Goal: Information Seeking & Learning: Learn about a topic

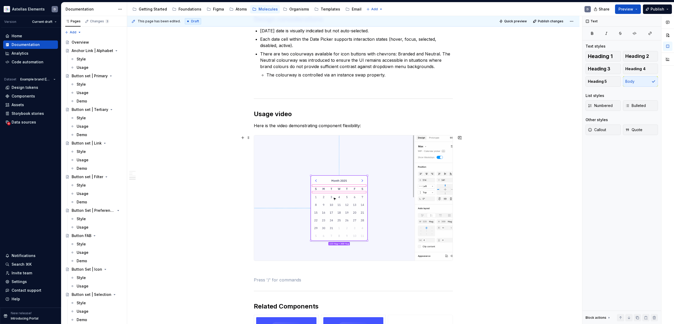
scroll to position [212, 0]
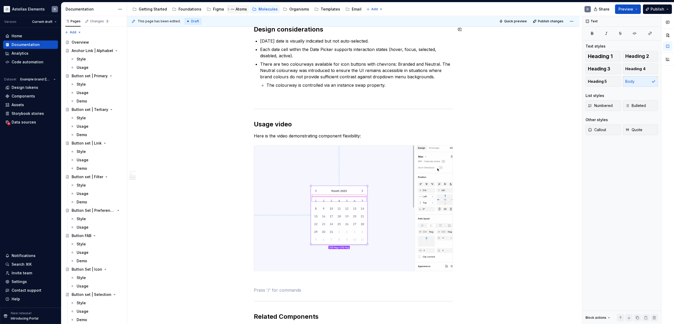
click at [236, 11] on div "Atoms" at bounding box center [241, 9] width 11 height 5
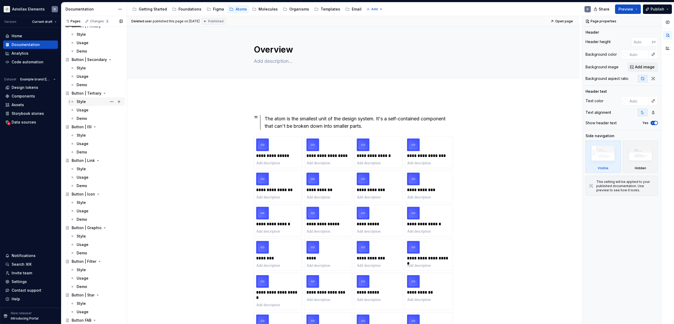
scroll to position [97, 0]
click at [87, 188] on div "Button | Icon" at bounding box center [83, 189] width 23 height 5
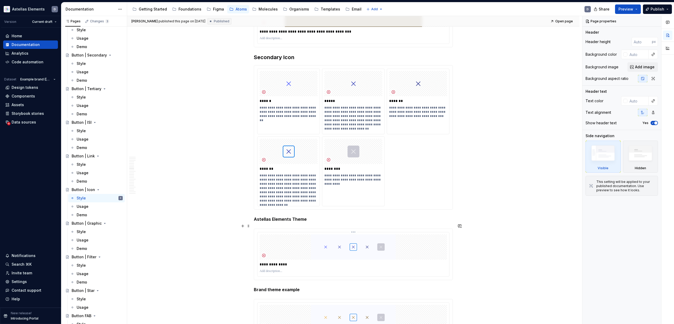
scroll to position [1768, 0]
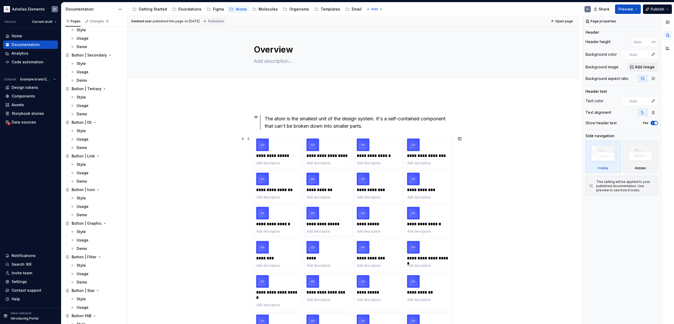
scroll to position [13, 0]
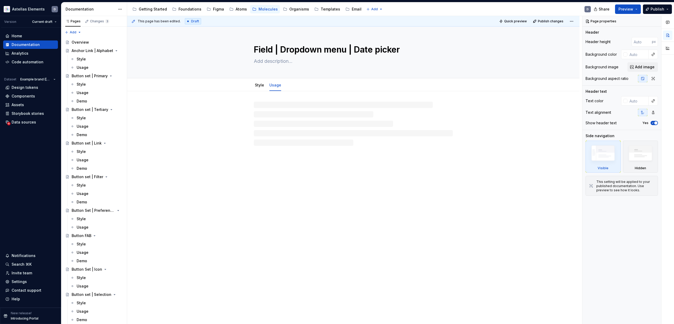
type textarea "*"
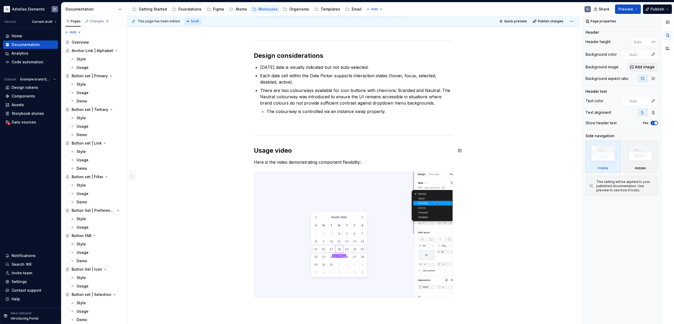
scroll to position [142, 0]
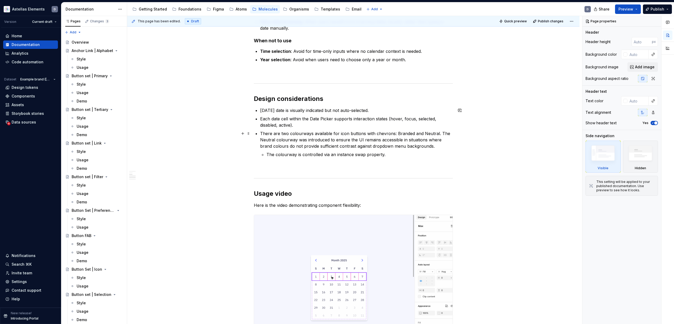
click at [292, 140] on p "There are two colourways available for icon buttons with chevrons: Branded and …" at bounding box center [356, 140] width 193 height 19
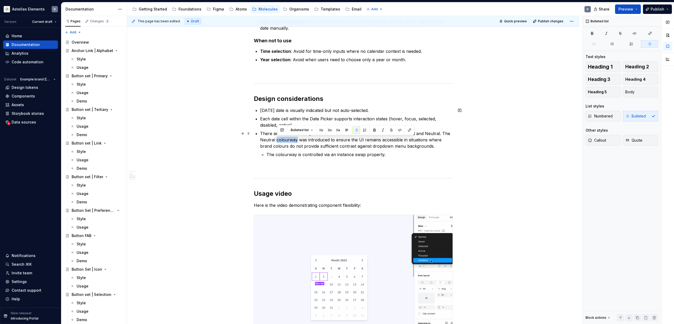
click at [292, 140] on p "There are two colourways available for icon buttons with chevrons: Branded and …" at bounding box center [356, 140] width 193 height 19
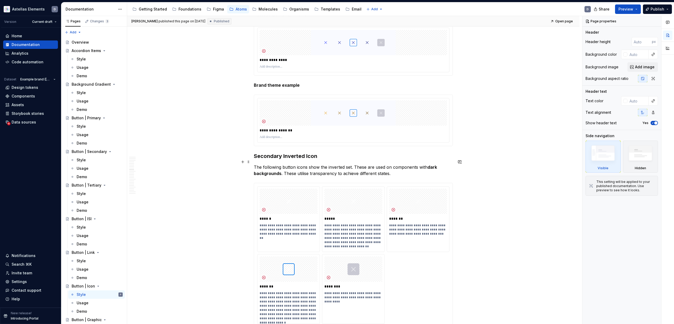
scroll to position [1956, 0]
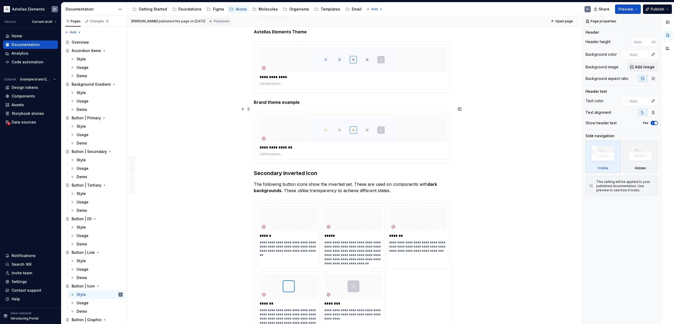
click at [250, 110] on span at bounding box center [248, 109] width 4 height 7
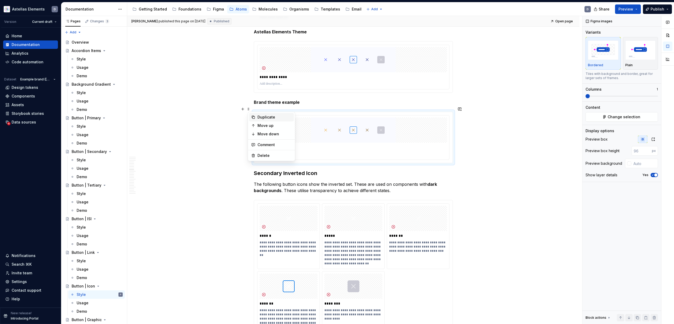
click at [258, 116] on div "Duplicate" at bounding box center [274, 117] width 34 height 5
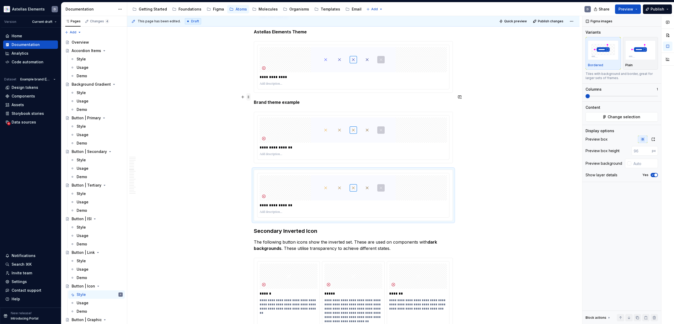
click at [249, 97] on span at bounding box center [248, 96] width 4 height 7
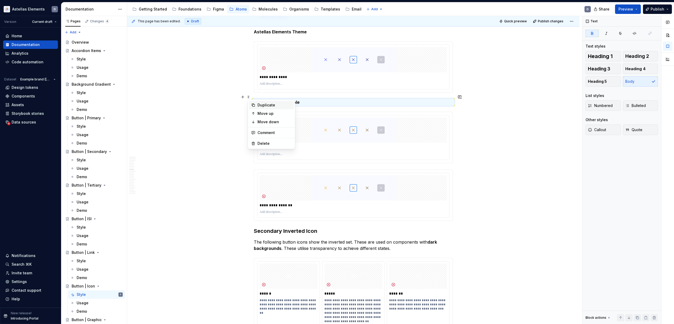
click at [261, 105] on div "Duplicate" at bounding box center [274, 105] width 34 height 5
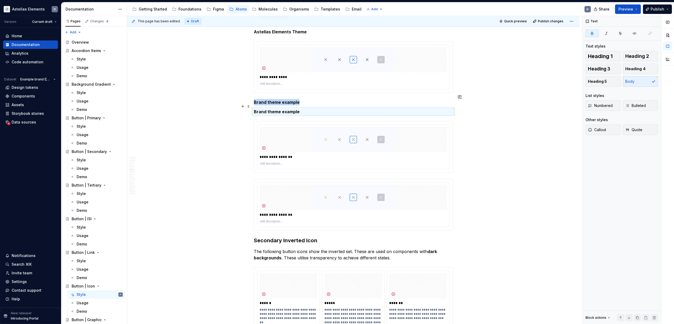
type textarea "*"
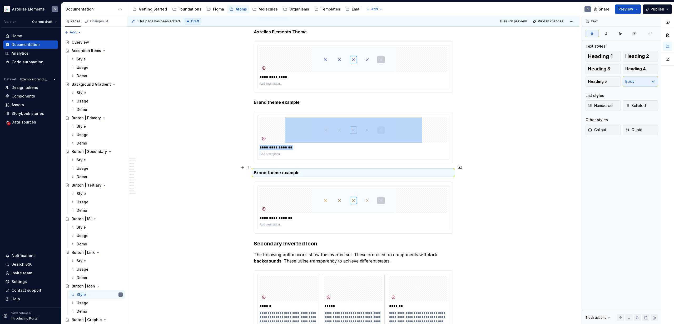
click at [277, 170] on strong "Brand theme example" at bounding box center [277, 172] width 46 height 5
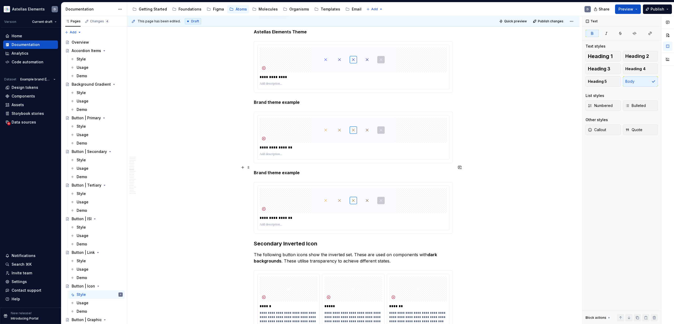
click at [265, 170] on strong "Brand theme example" at bounding box center [277, 172] width 46 height 5
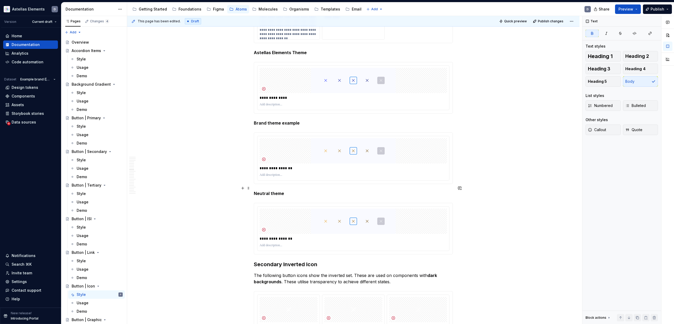
click at [273, 191] on strong "Neutral theme" at bounding box center [269, 193] width 30 height 5
click at [395, 213] on img at bounding box center [353, 221] width 137 height 25
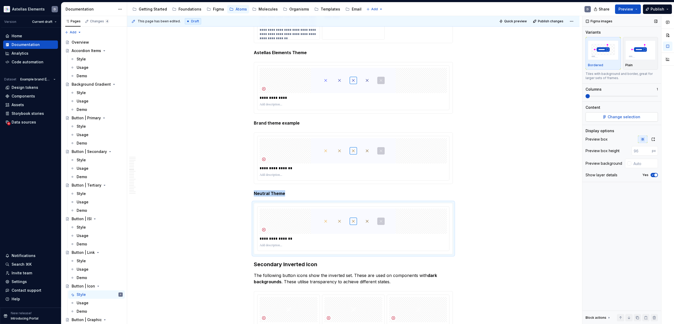
click at [622, 117] on span "Change selection" at bounding box center [623, 116] width 33 height 5
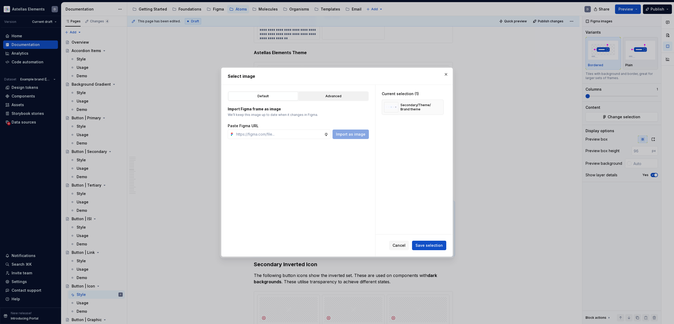
click at [337, 93] on button "Advanced" at bounding box center [333, 96] width 70 height 9
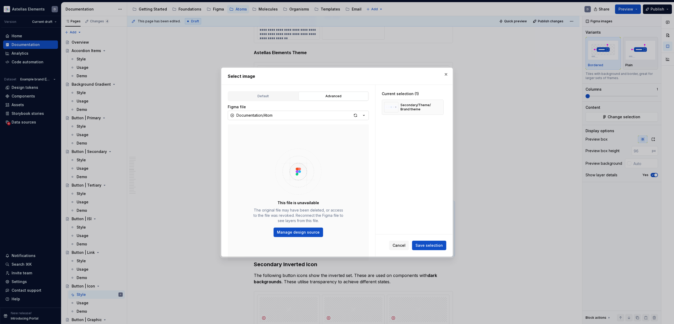
click at [365, 116] on icon "button" at bounding box center [363, 115] width 5 height 5
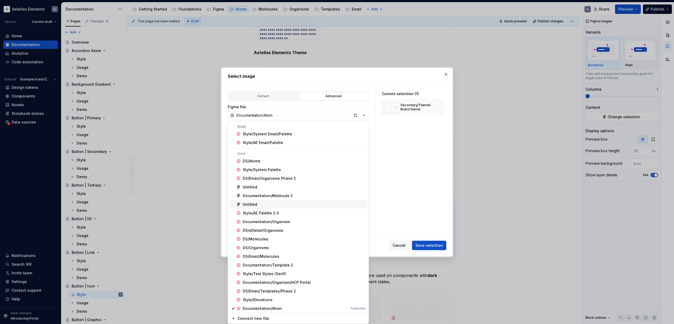
scroll to position [30, 0]
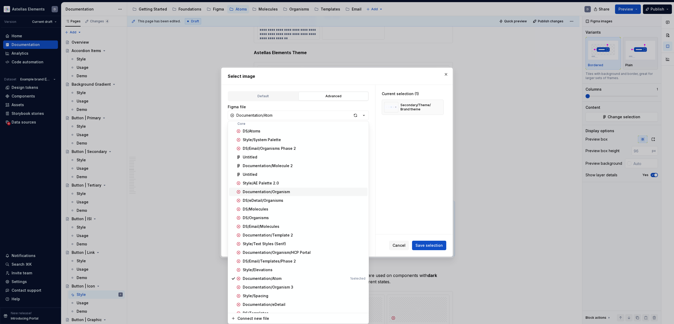
click at [451, 71] on div "Select image Default Advanced Import Figma frame as image We’ll keep this image…" at bounding box center [337, 162] width 674 height 324
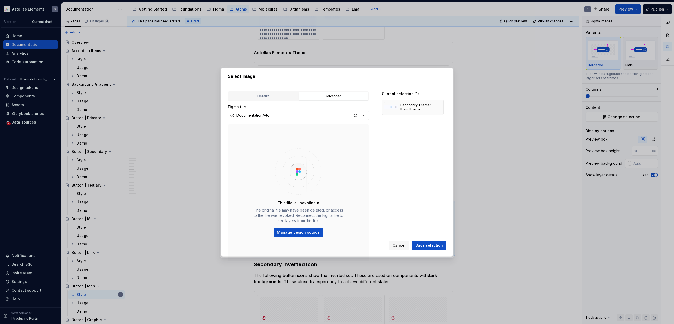
click at [418, 109] on div "Secondary/Theme/Brand theme" at bounding box center [415, 107] width 31 height 8
click at [446, 74] on button "button" at bounding box center [445, 74] width 7 height 7
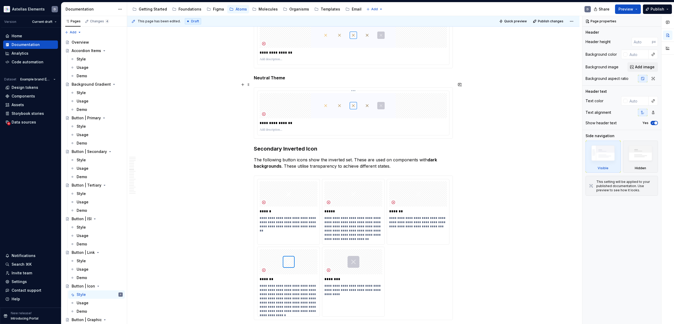
scroll to position [2050, 0]
click at [395, 103] on img at bounding box center [353, 106] width 137 height 25
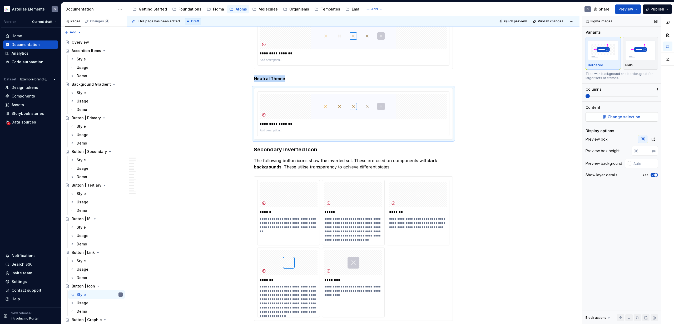
click at [631, 115] on span "Change selection" at bounding box center [623, 116] width 33 height 5
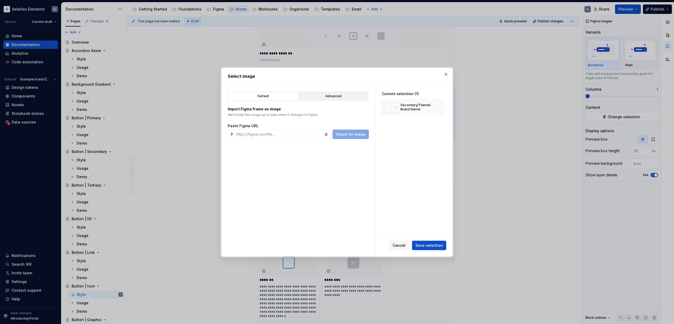
click at [342, 96] on div "Advanced" at bounding box center [333, 96] width 66 height 5
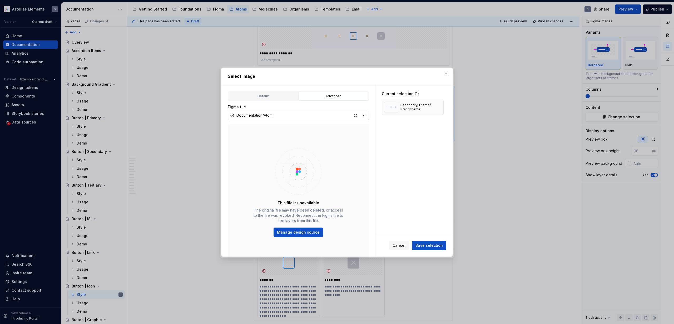
click at [362, 116] on icon "button" at bounding box center [363, 115] width 5 height 5
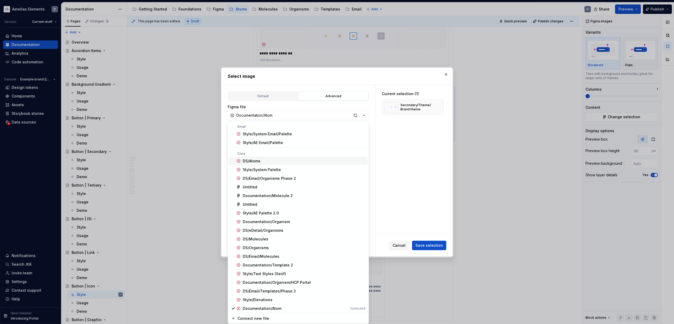
click at [336, 159] on div "DS/Atoms" at bounding box center [304, 161] width 123 height 5
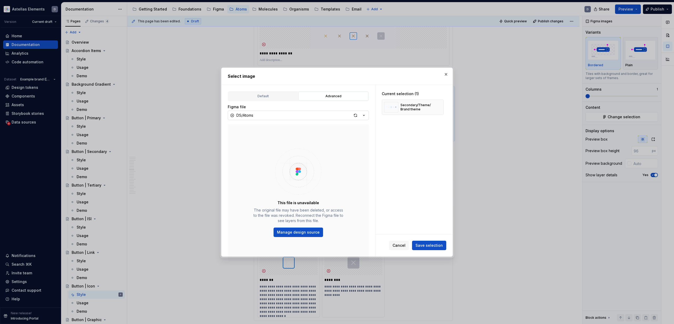
click at [363, 115] on icon "button" at bounding box center [363, 115] width 5 height 5
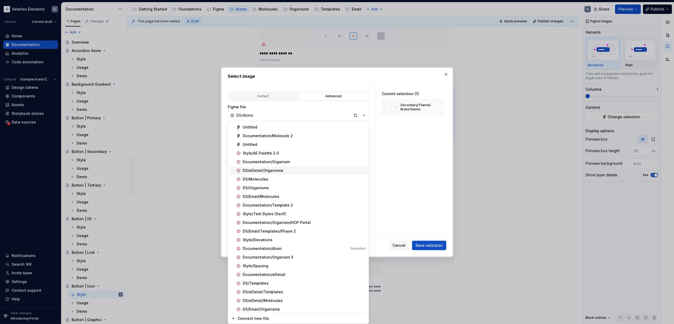
scroll to position [66, 0]
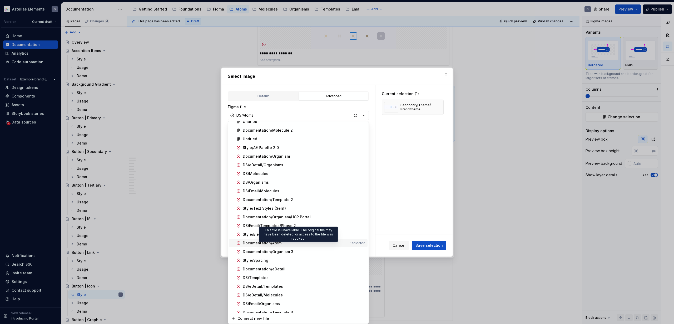
click at [317, 243] on div "Documentation/Atom" at bounding box center [295, 243] width 105 height 5
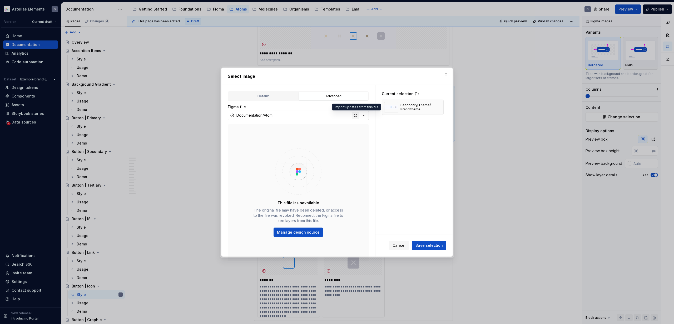
click at [354, 113] on div "button" at bounding box center [355, 115] width 7 height 7
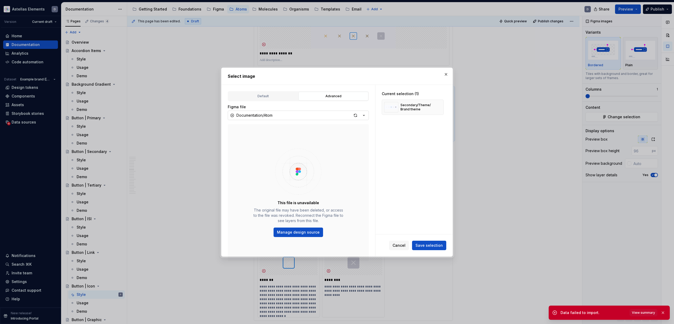
click at [354, 114] on div "button" at bounding box center [355, 115] width 7 height 7
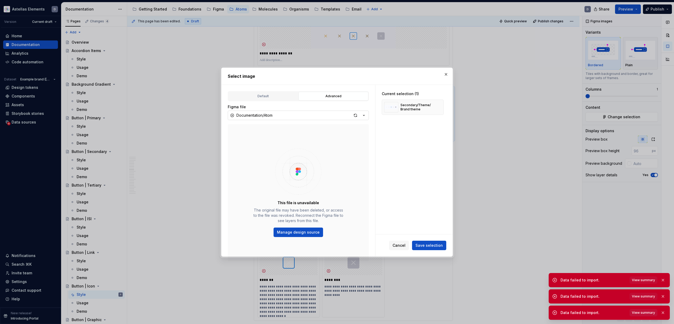
click at [636, 312] on span "View summary" at bounding box center [643, 313] width 23 height 4
click at [643, 311] on span "View summary" at bounding box center [643, 313] width 23 height 4
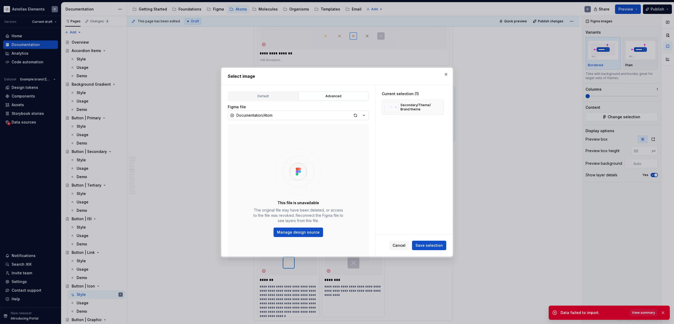
click at [643, 313] on span "View summary" at bounding box center [643, 313] width 23 height 4
click at [409, 245] on button "Cancel" at bounding box center [399, 245] width 20 height 9
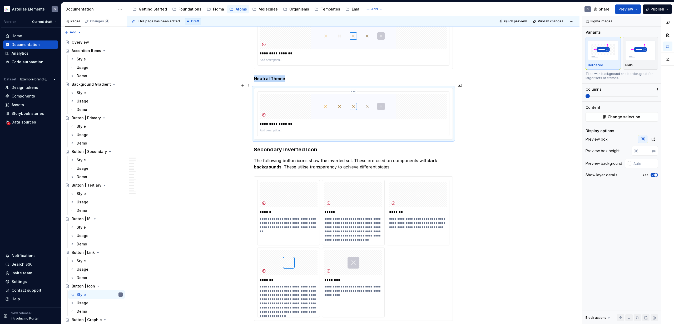
click at [392, 108] on img at bounding box center [353, 106] width 137 height 25
click at [31, 124] on div "Data sources" at bounding box center [24, 122] width 24 height 5
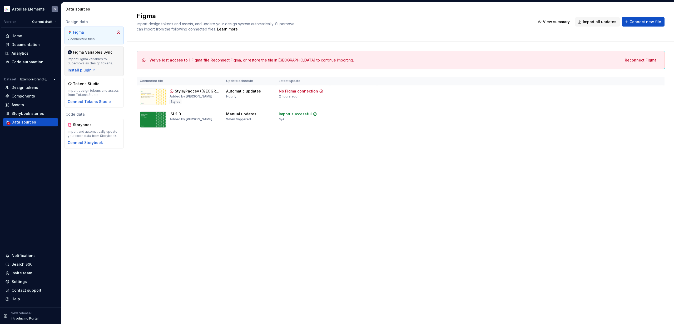
click at [98, 66] on div "Figma Variables Sync Import Figma variables to Supernova as design tokens. Inst…" at bounding box center [94, 61] width 53 height 23
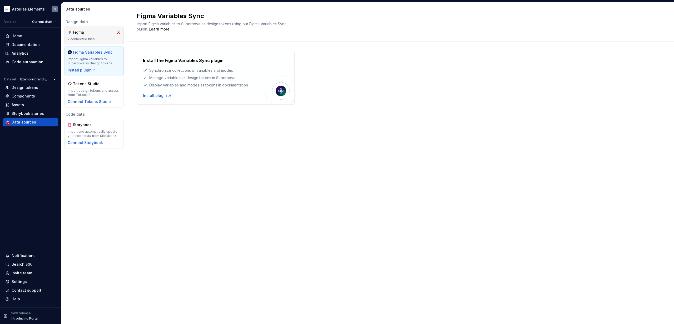
click at [88, 30] on div "Figma" at bounding box center [85, 32] width 25 height 5
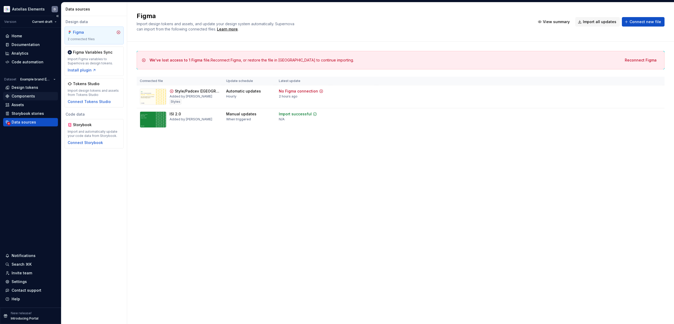
click at [39, 98] on div "Components" at bounding box center [30, 96] width 51 height 5
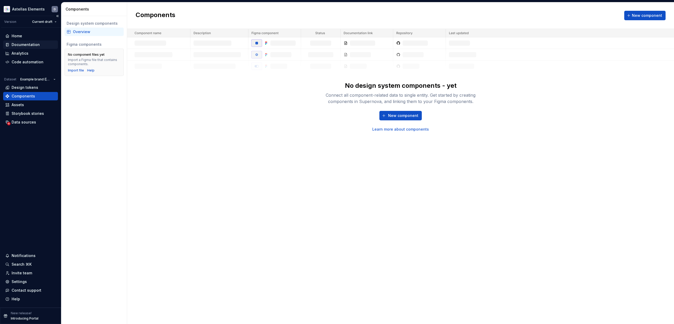
click at [31, 45] on div "Documentation" at bounding box center [26, 44] width 28 height 5
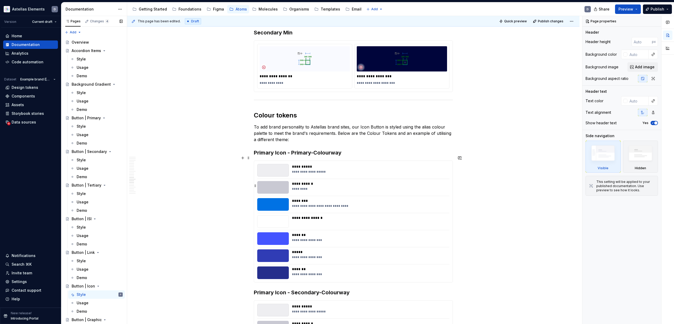
scroll to position [2724, 0]
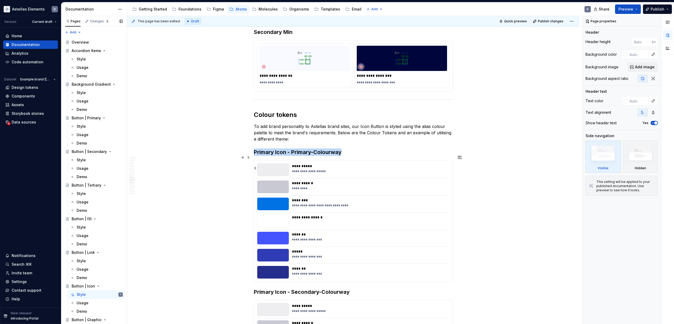
click at [311, 170] on div "**********" at bounding box center [369, 170] width 154 height 13
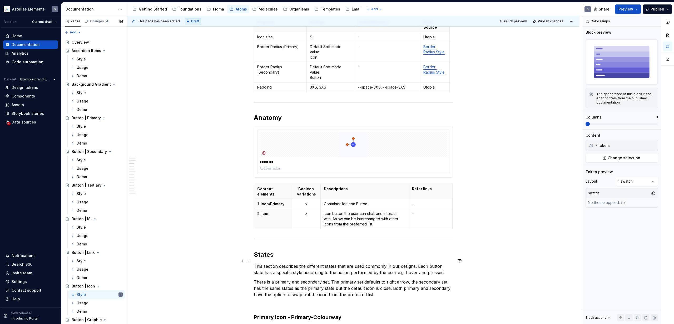
scroll to position [0, 0]
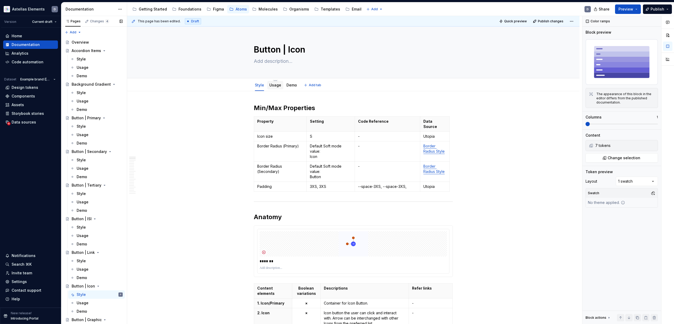
click at [276, 85] on link "Usage" at bounding box center [275, 85] width 12 height 4
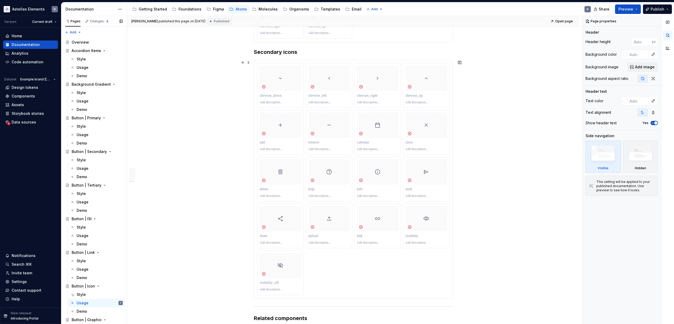
scroll to position [833, 0]
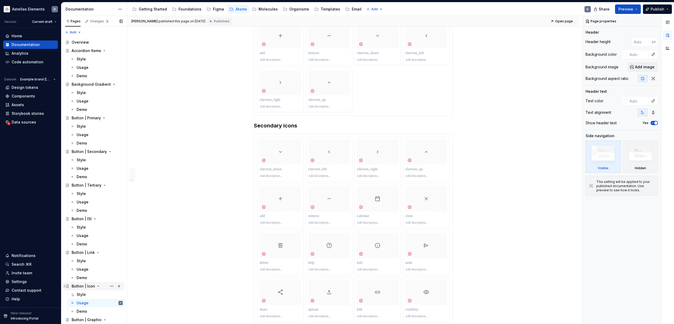
click at [85, 287] on div "Button | Icon" at bounding box center [83, 286] width 23 height 5
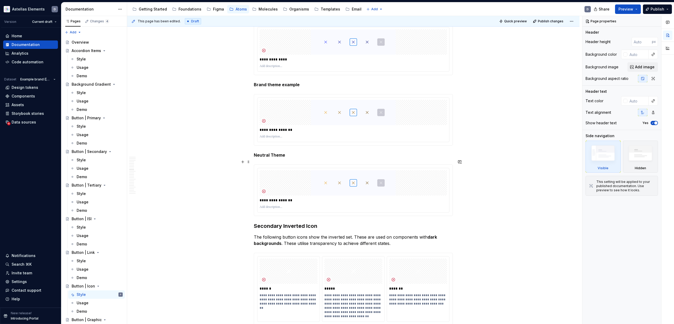
scroll to position [1955, 0]
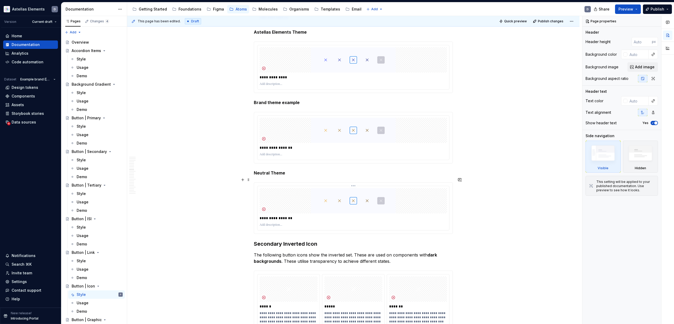
type textarea "*"
click at [298, 216] on p "**********" at bounding box center [352, 218] width 187 height 5
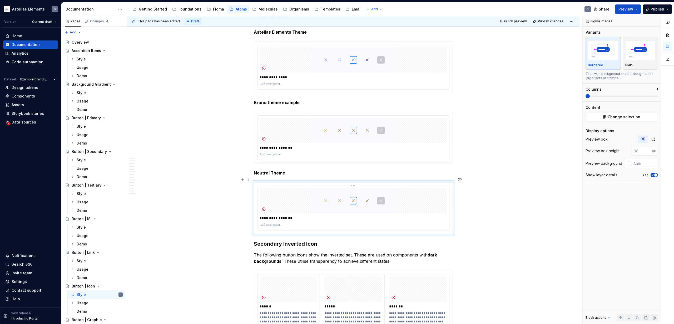
click at [283, 216] on p "**********" at bounding box center [352, 218] width 187 height 5
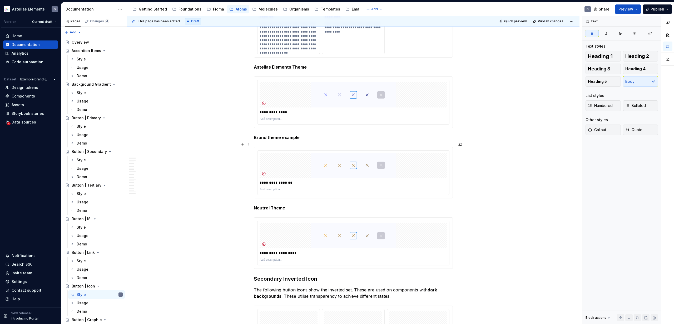
scroll to position [1920, 0]
click at [294, 65] on strong "Astellas Elements Theme" at bounding box center [280, 67] width 53 height 5
type textarea "*"
click at [274, 206] on strong "Neutral Theme" at bounding box center [269, 208] width 31 height 5
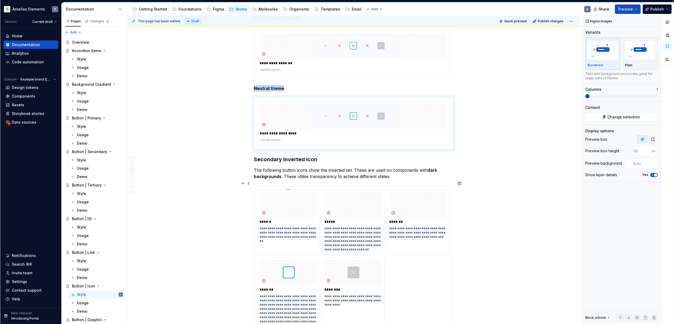
scroll to position [2038, 0]
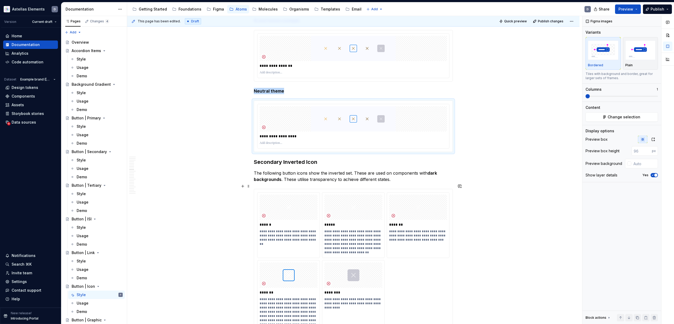
type textarea "*"
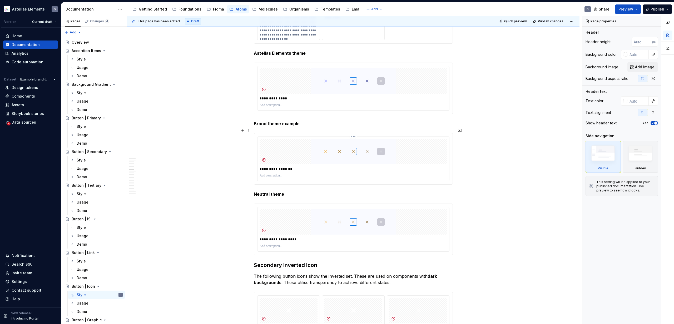
scroll to position [1939, 0]
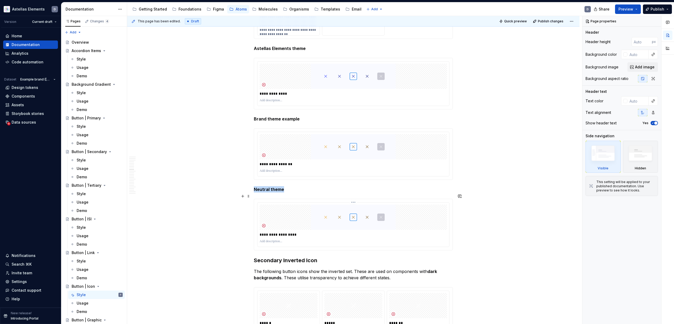
click at [305, 219] on img at bounding box center [353, 217] width 137 height 25
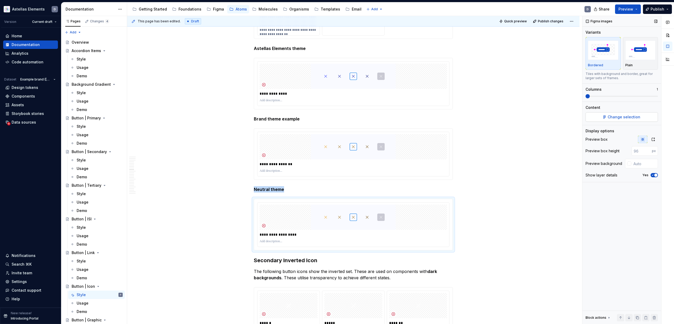
click at [635, 116] on span "Change selection" at bounding box center [623, 116] width 33 height 5
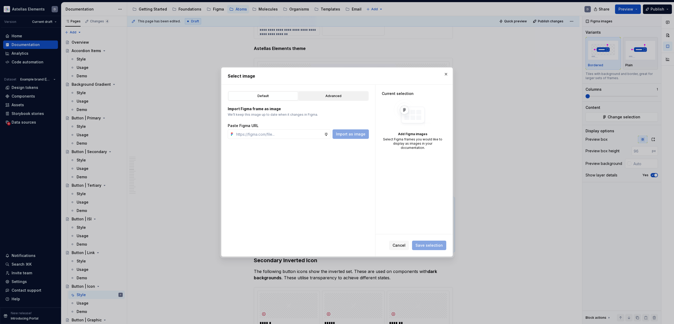
click at [328, 96] on div "Advanced" at bounding box center [333, 95] width 66 height 5
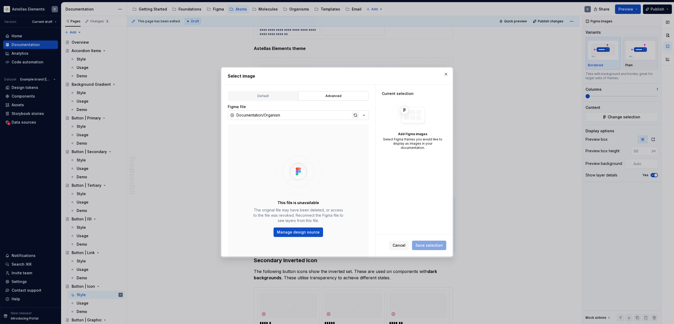
click at [353, 115] on div "button" at bounding box center [355, 115] width 7 height 7
click at [447, 75] on button "button" at bounding box center [445, 74] width 7 height 7
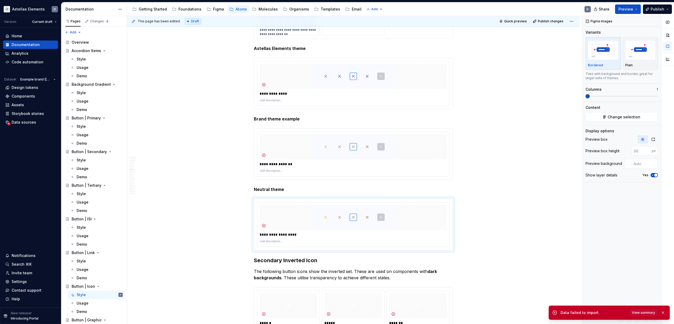
type textarea "*"
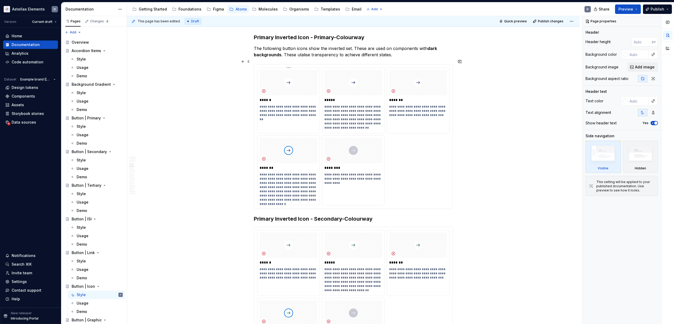
scroll to position [1124, 0]
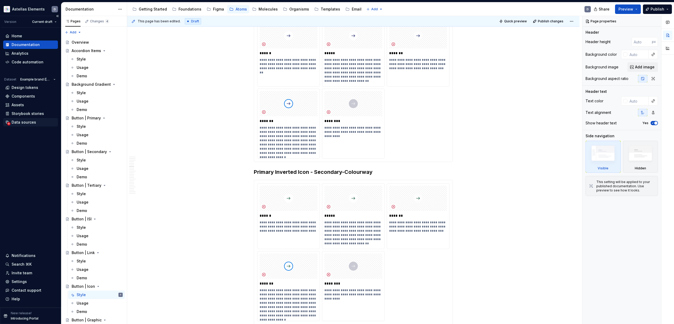
click at [36, 120] on div "Data sources" at bounding box center [30, 122] width 51 height 5
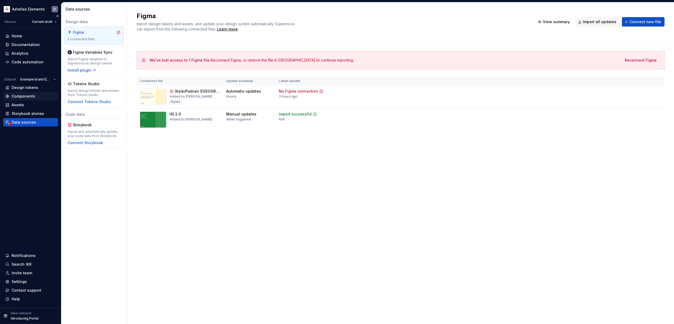
click at [20, 97] on div "Components" at bounding box center [23, 96] width 23 height 5
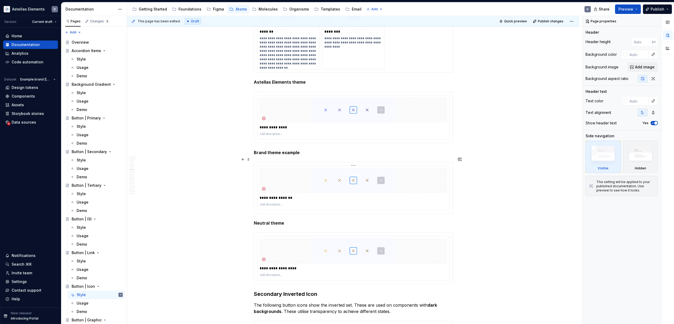
scroll to position [1925, 0]
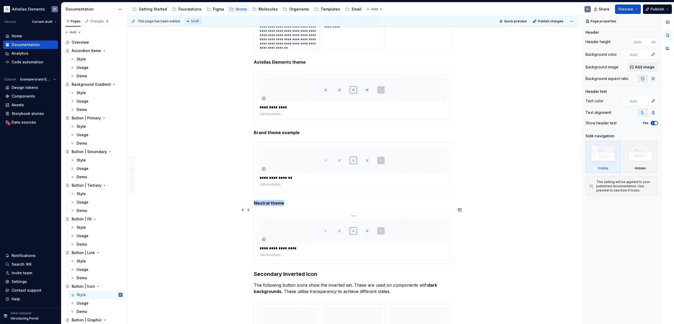
click at [318, 221] on img at bounding box center [353, 230] width 137 height 25
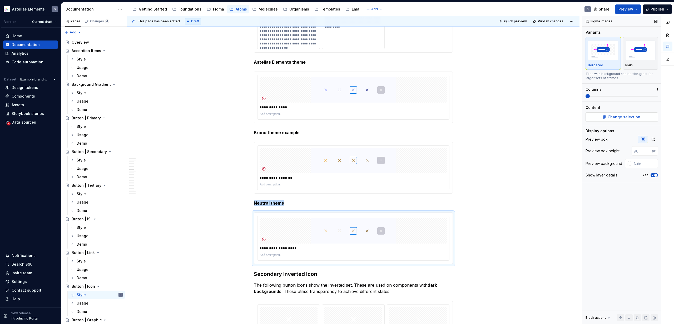
click at [632, 121] on button "Change selection" at bounding box center [621, 116] width 72 height 9
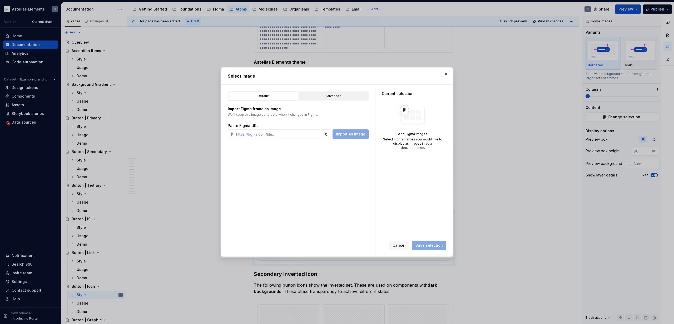
click at [322, 95] on div "Advanced" at bounding box center [333, 95] width 66 height 5
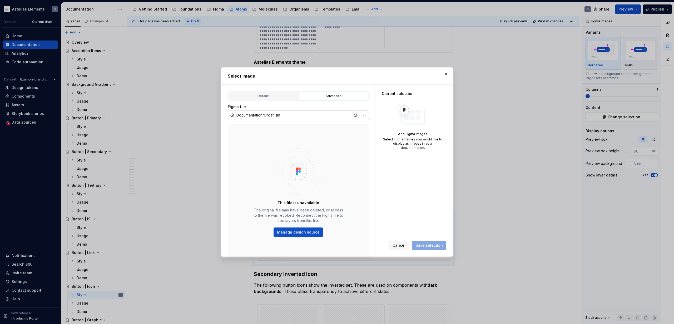
click at [353, 117] on div "button" at bounding box center [355, 115] width 7 height 7
click at [396, 243] on span "Cancel" at bounding box center [398, 245] width 13 height 5
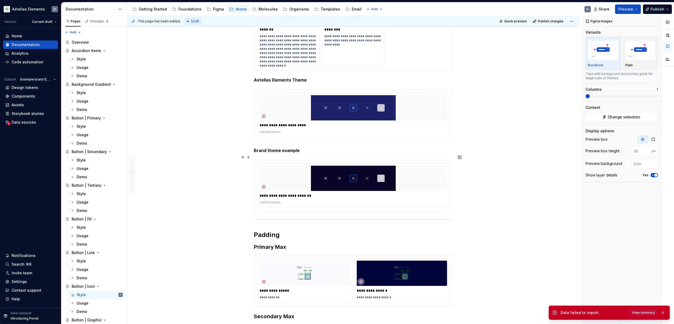
scroll to position [2231, 0]
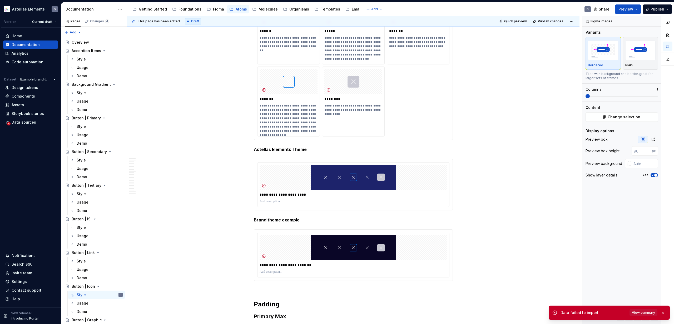
click at [638, 311] on span "View summary" at bounding box center [643, 313] width 23 height 4
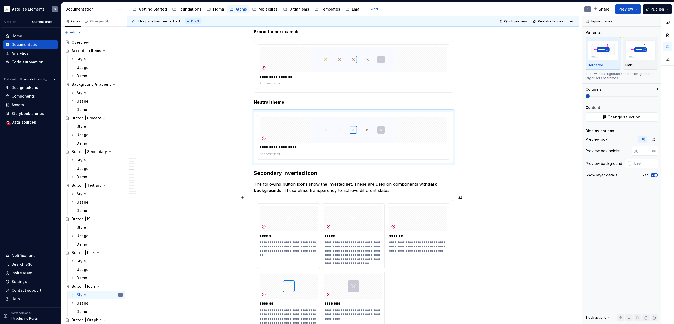
scroll to position [2027, 0]
click at [349, 122] on img at bounding box center [353, 129] width 137 height 25
click at [621, 118] on span "Change selection" at bounding box center [623, 116] width 33 height 5
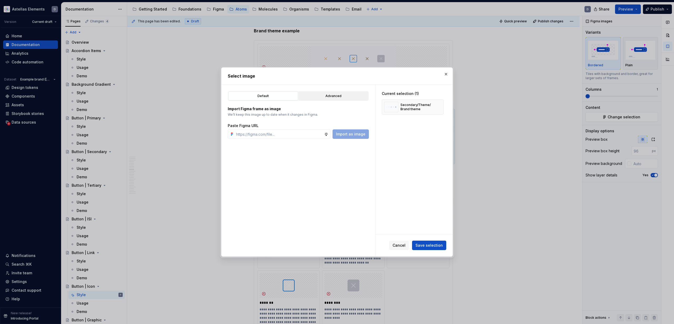
click at [342, 97] on div "Advanced" at bounding box center [333, 95] width 66 height 5
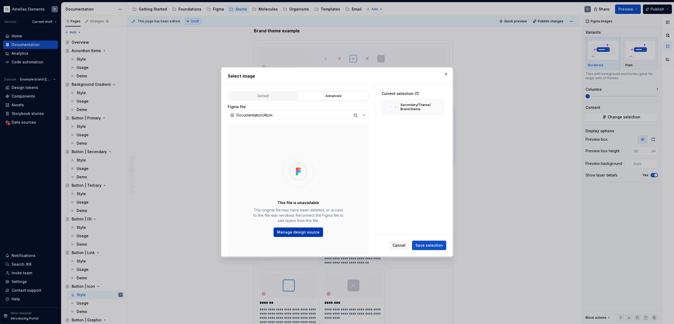
click at [318, 234] on span "Manage design source" at bounding box center [298, 232] width 43 height 5
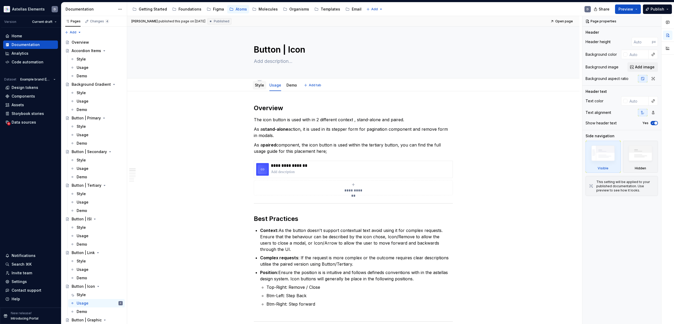
click at [261, 88] on div "Style" at bounding box center [259, 85] width 9 height 5
click at [261, 86] on link "Style" at bounding box center [259, 85] width 9 height 4
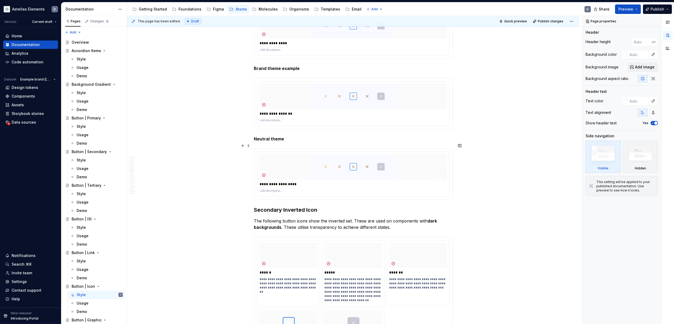
scroll to position [1961, 0]
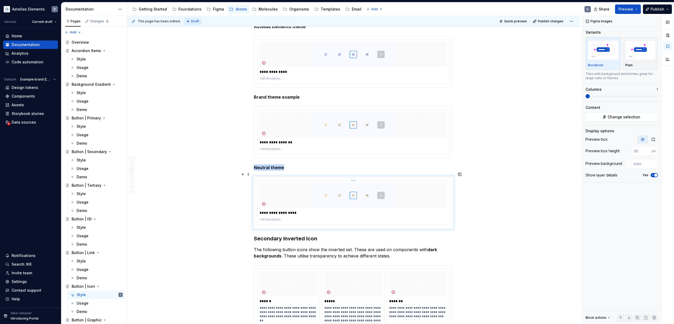
click at [323, 196] on img at bounding box center [353, 195] width 137 height 25
click at [628, 116] on span "Change selection" at bounding box center [623, 116] width 33 height 5
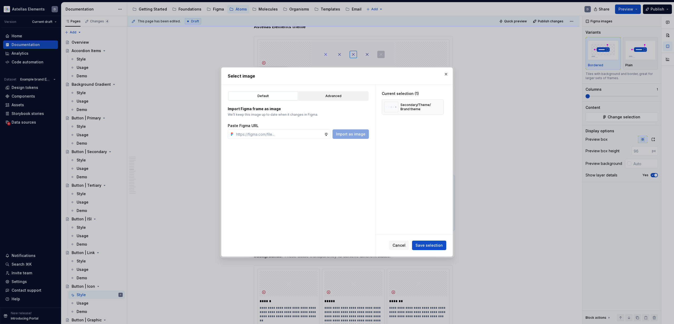
click at [322, 95] on div "Advanced" at bounding box center [333, 95] width 66 height 5
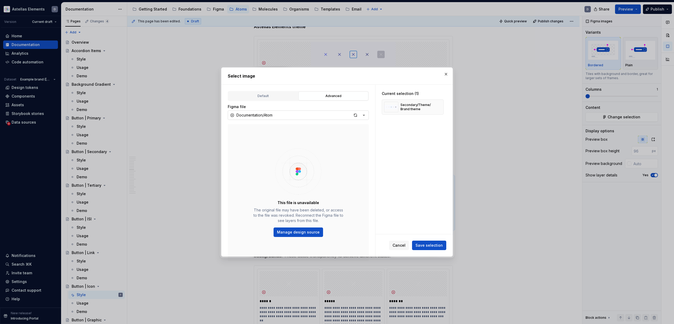
click at [365, 116] on icon "button" at bounding box center [363, 115] width 5 height 5
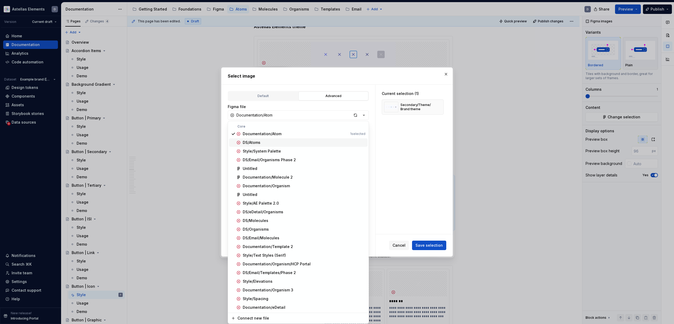
click at [414, 142] on div "Select image Default Advanced Import Figma frame as image We’ll keep this image…" at bounding box center [337, 162] width 674 height 324
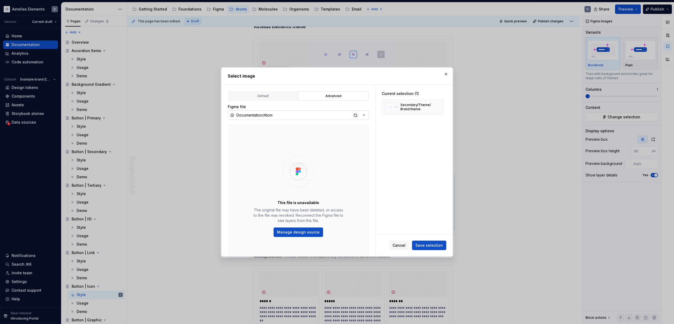
click at [355, 114] on div "button" at bounding box center [355, 115] width 7 height 7
click at [445, 73] on button "button" at bounding box center [445, 74] width 7 height 7
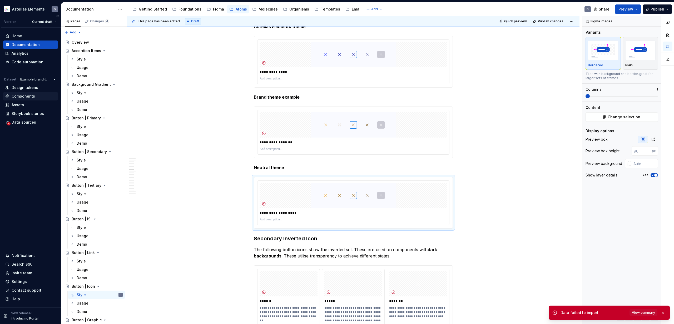
click at [22, 96] on div "Components" at bounding box center [23, 96] width 23 height 5
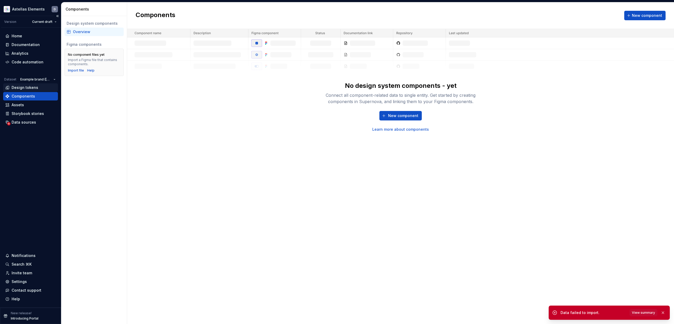
click at [37, 86] on div "Design tokens" at bounding box center [30, 87] width 51 height 5
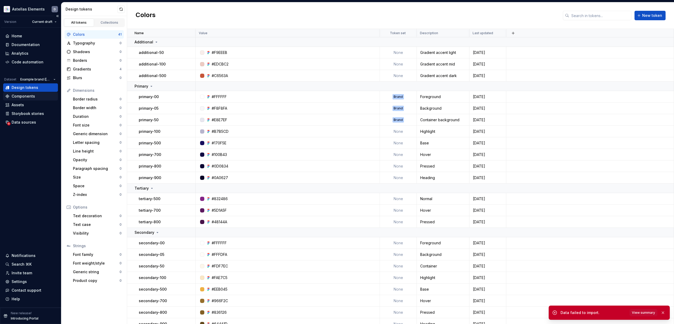
click at [35, 96] on div "Components" at bounding box center [30, 96] width 51 height 5
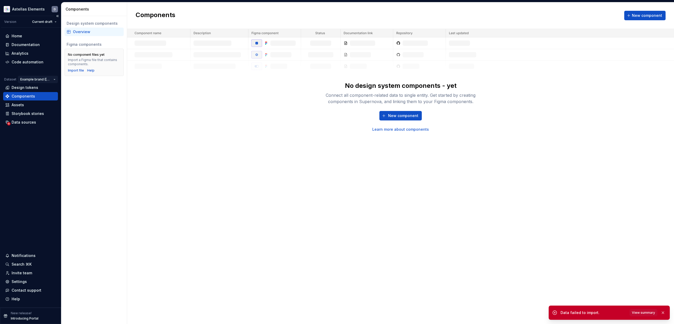
click at [53, 78] on html "Astellas Elements D Version Current draft Home Documentation Analytics Code aut…" at bounding box center [337, 162] width 674 height 324
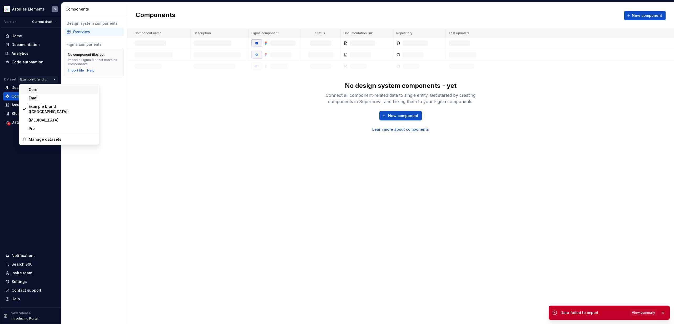
click at [49, 89] on div "Core" at bounding box center [62, 89] width 67 height 5
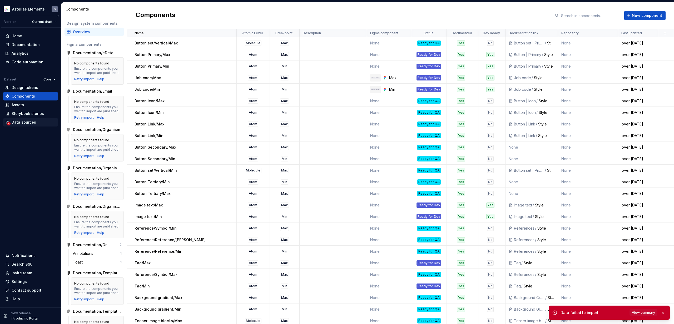
click at [42, 122] on div "Data sources" at bounding box center [30, 122] width 51 height 5
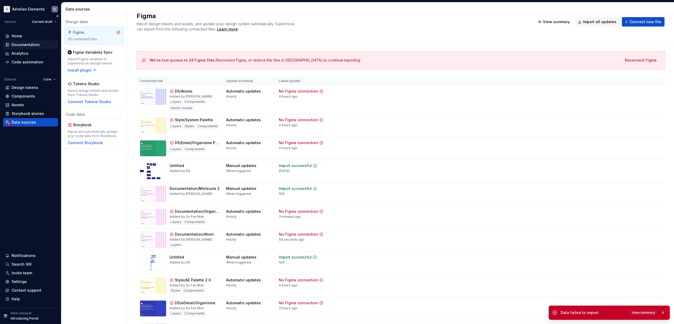
click at [28, 43] on div "Documentation" at bounding box center [26, 44] width 28 height 5
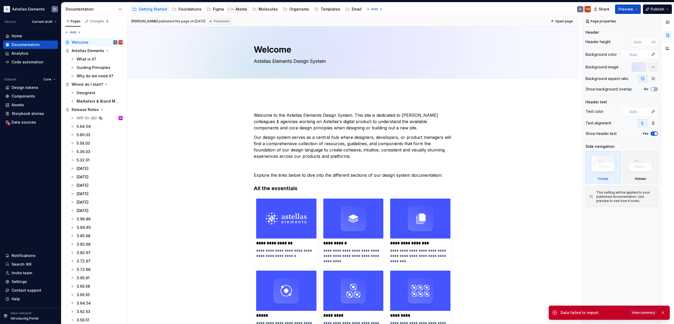
click at [236, 9] on div "Atoms" at bounding box center [241, 9] width 11 height 5
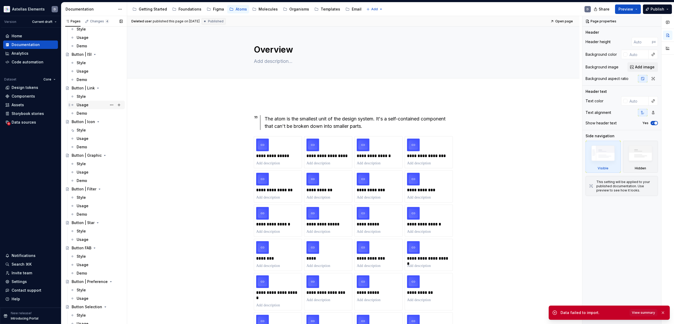
scroll to position [165, 0]
click at [102, 121] on div "Button | Icon" at bounding box center [97, 121] width 51 height 7
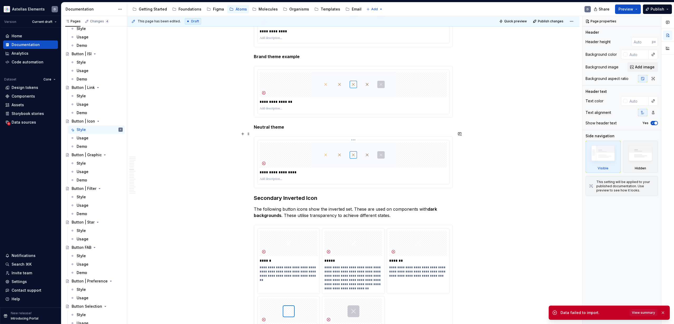
scroll to position [2003, 0]
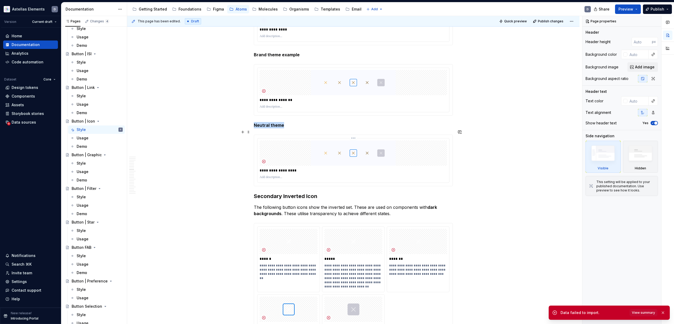
click at [302, 156] on img at bounding box center [353, 153] width 137 height 25
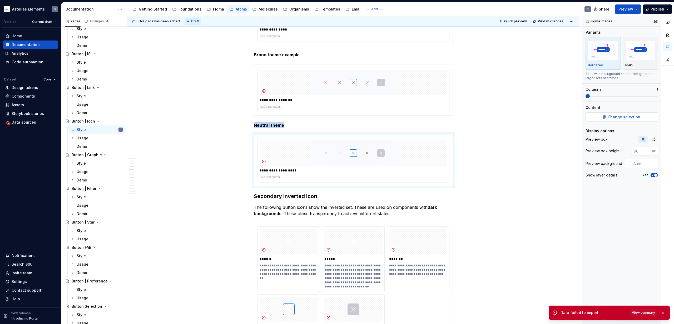
click at [607, 118] on button "Change selection" at bounding box center [621, 116] width 72 height 9
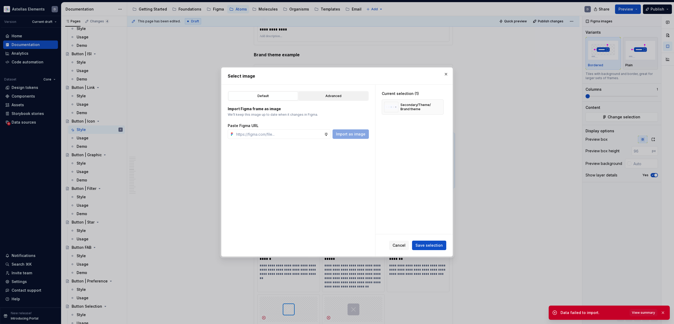
click at [325, 93] on div "Advanced" at bounding box center [333, 95] width 66 height 5
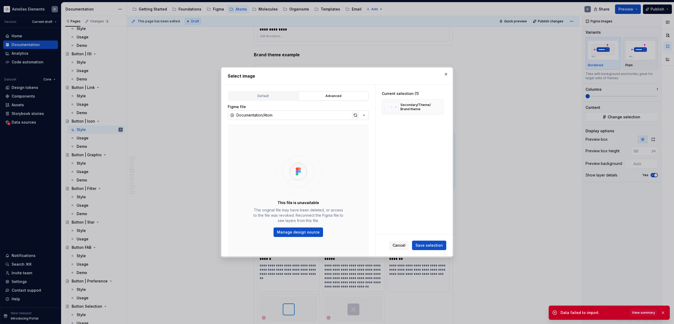
click at [354, 116] on div "button" at bounding box center [355, 115] width 7 height 7
type textarea "*"
drag, startPoint x: 446, startPoint y: 74, endPoint x: 443, endPoint y: 74, distance: 2.9
click at [446, 74] on button "button" at bounding box center [445, 74] width 7 height 7
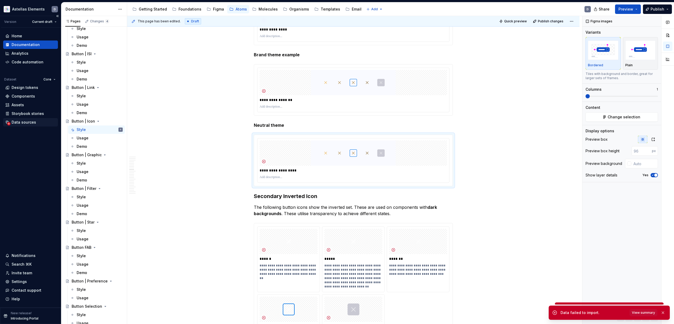
click at [35, 125] on div "Data sources" at bounding box center [30, 122] width 51 height 5
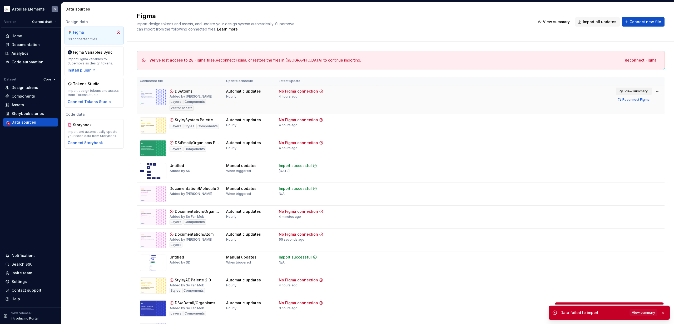
click at [638, 93] on span "View summary" at bounding box center [635, 91] width 23 height 4
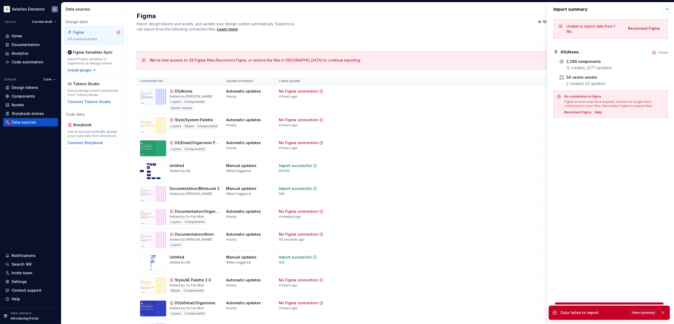
click at [666, 9] on button "button" at bounding box center [666, 9] width 7 height 7
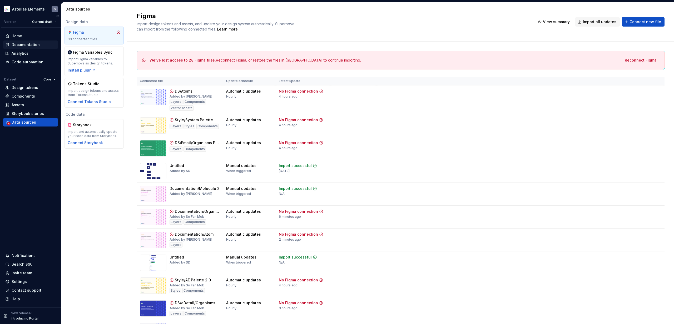
click at [28, 44] on div "Documentation" at bounding box center [26, 44] width 28 height 5
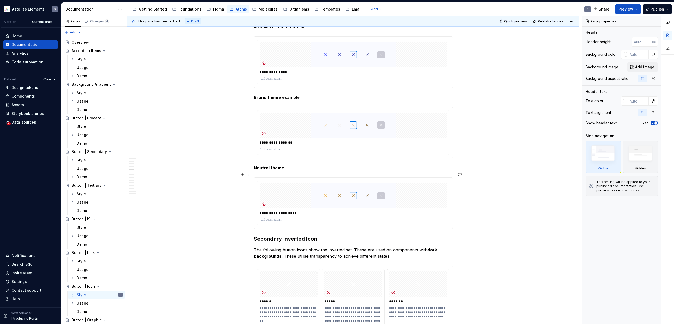
scroll to position [1961, 0]
click at [384, 188] on img at bounding box center [353, 195] width 137 height 25
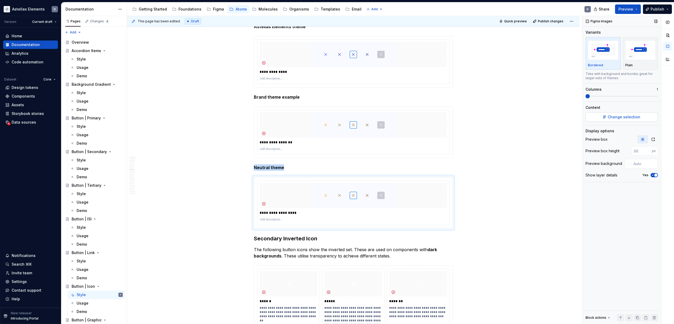
click at [618, 116] on span "Change selection" at bounding box center [623, 116] width 33 height 5
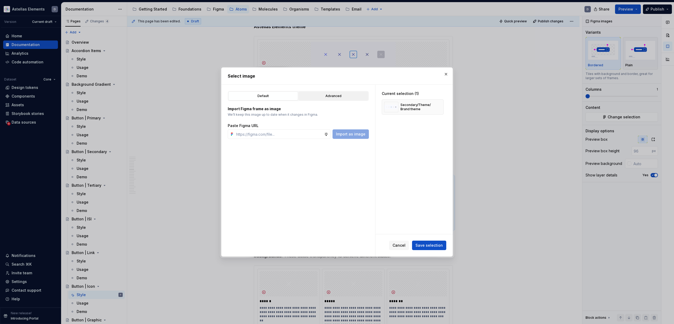
click at [345, 100] on button "Advanced" at bounding box center [333, 96] width 70 height 9
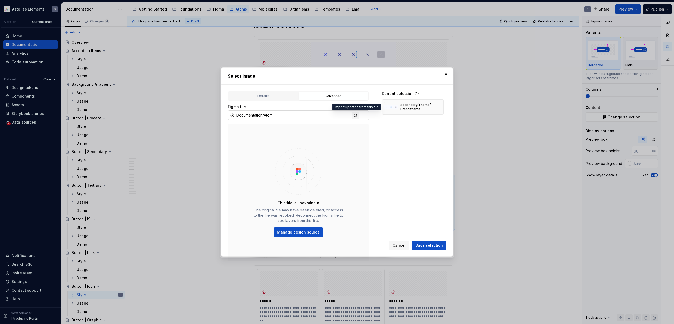
click at [355, 116] on div "button" at bounding box center [355, 115] width 7 height 7
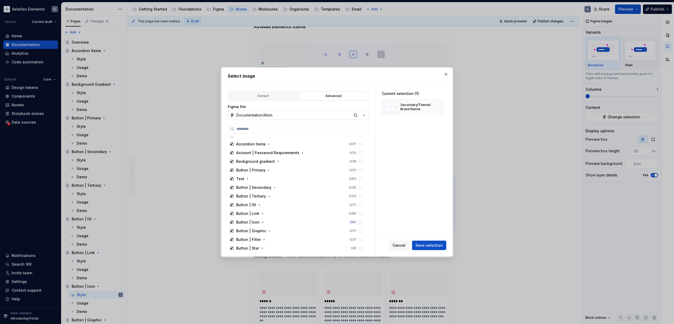
scroll to position [24, 0]
click at [262, 221] on icon "button" at bounding box center [263, 221] width 4 height 4
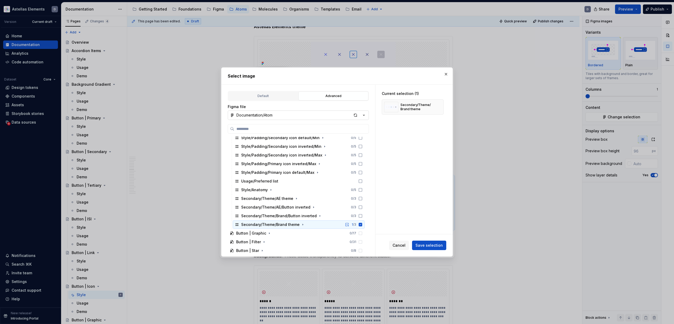
scroll to position [0, 1]
click at [301, 224] on icon "button" at bounding box center [303, 225] width 4 height 4
click at [302, 224] on icon "button" at bounding box center [302, 224] width 1 height 1
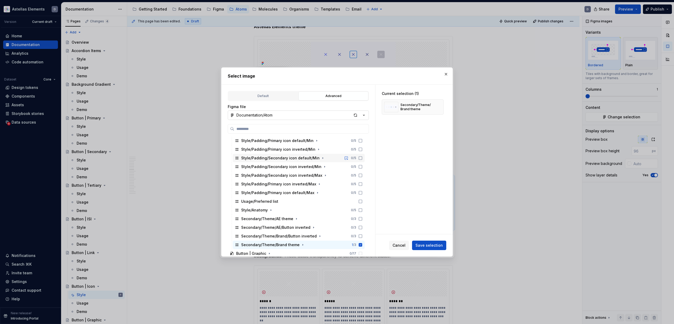
scroll to position [200, 0]
click at [397, 246] on span "Cancel" at bounding box center [398, 245] width 13 height 5
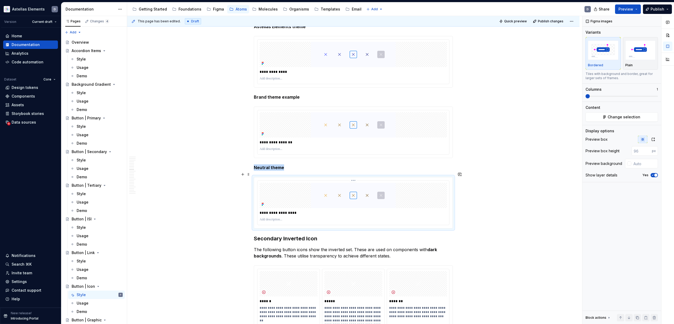
click at [364, 200] on img at bounding box center [353, 195] width 137 height 25
click at [642, 117] on button "Change selection" at bounding box center [621, 116] width 72 height 9
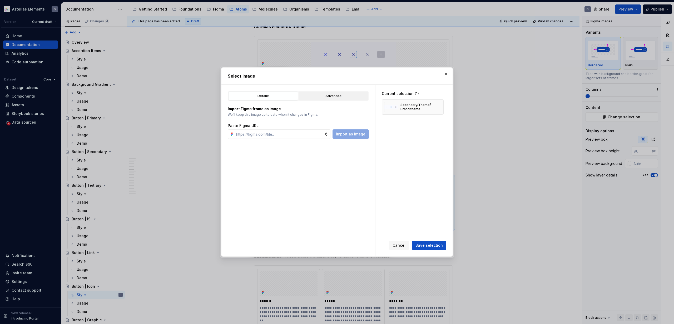
click at [343, 97] on div "Advanced" at bounding box center [333, 95] width 66 height 5
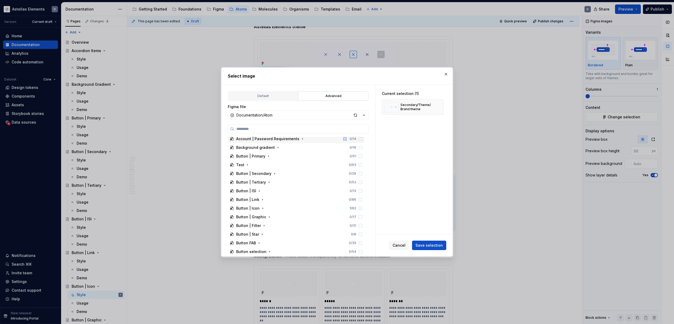
scroll to position [37, 0]
click at [262, 208] on icon "button" at bounding box center [263, 208] width 4 height 4
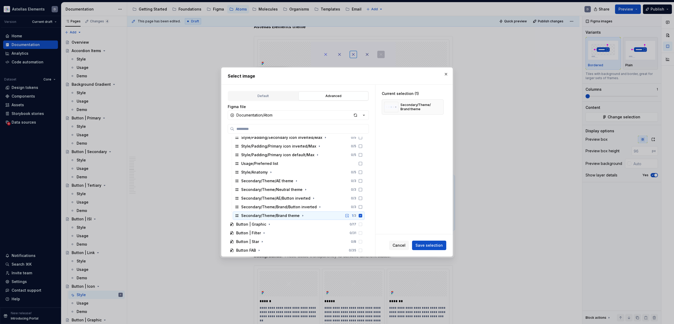
scroll to position [235, 0]
click at [362, 192] on icon at bounding box center [360, 193] width 4 height 4
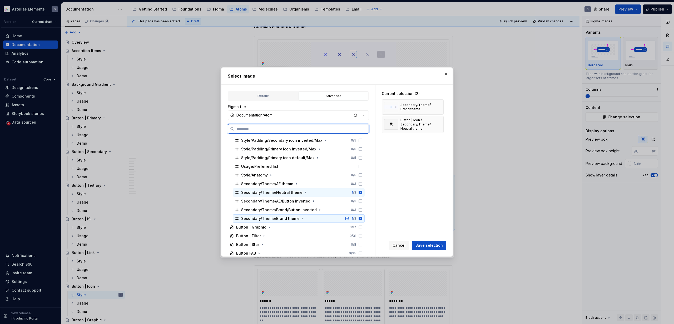
drag, startPoint x: 365, startPoint y: 218, endPoint x: 366, endPoint y: 221, distance: 3.5
click at [362, 218] on icon at bounding box center [360, 218] width 3 height 3
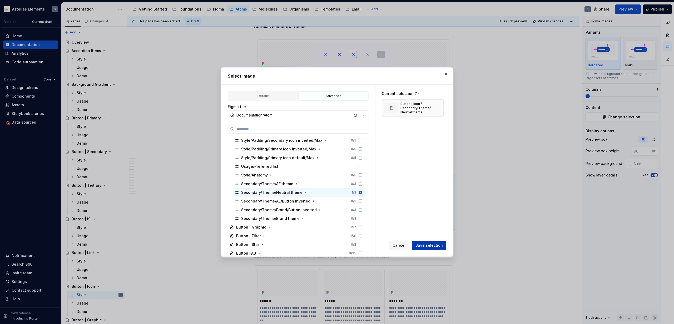
click at [434, 246] on span "Save selection" at bounding box center [428, 245] width 27 height 5
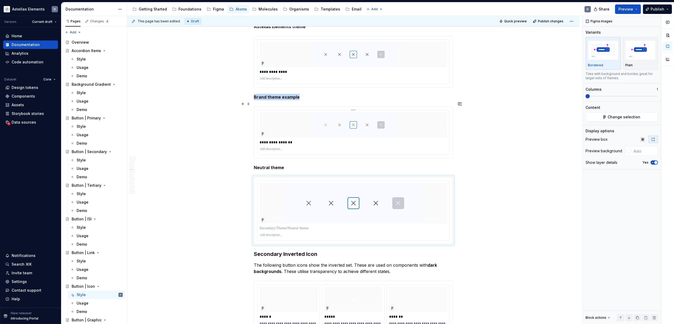
click at [410, 114] on img at bounding box center [353, 124] width 137 height 25
click at [411, 58] on img at bounding box center [353, 54] width 137 height 25
click at [419, 198] on img at bounding box center [353, 203] width 137 height 41
click at [642, 139] on icon "button" at bounding box center [642, 139] width 4 height 4
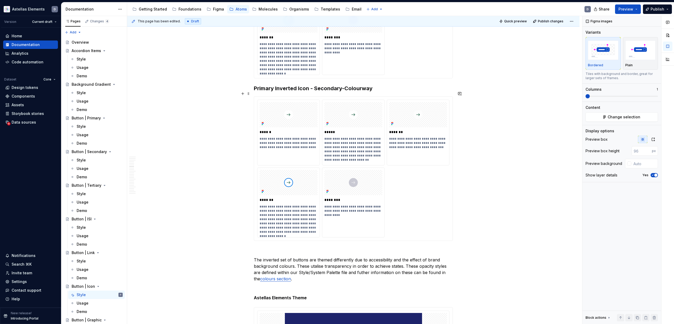
scroll to position [1203, 0]
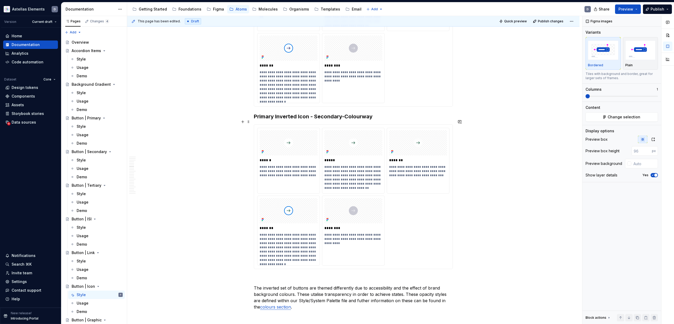
type textarea "*"
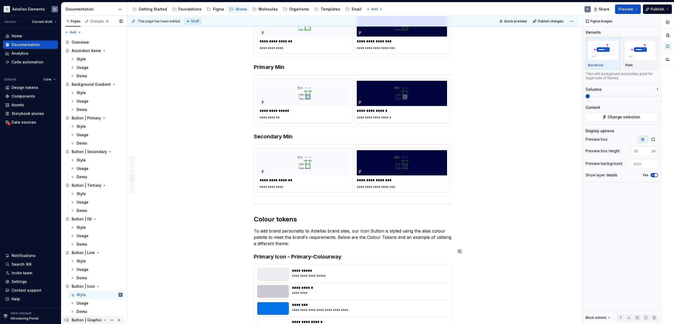
scroll to position [2618, 0]
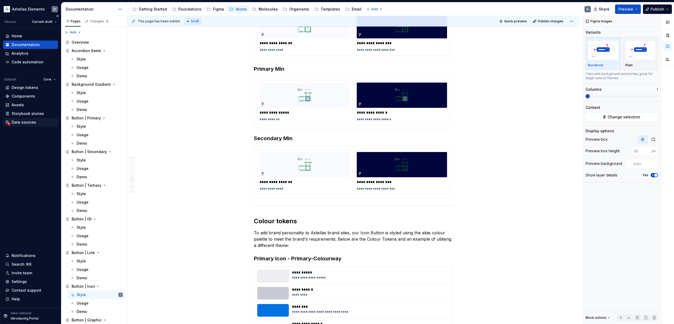
click at [28, 122] on div "Data sources" at bounding box center [24, 122] width 24 height 5
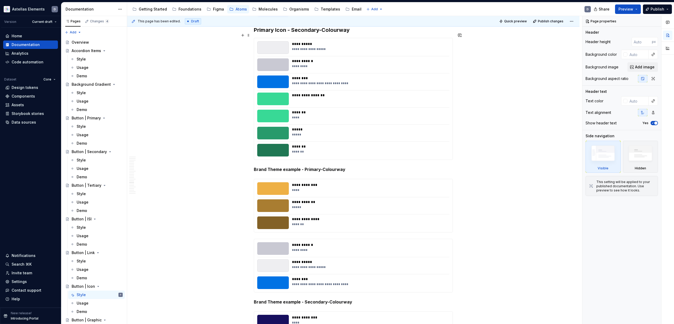
scroll to position [2988, 0]
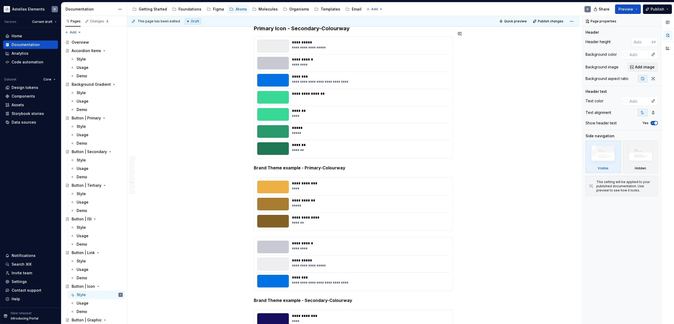
type textarea "*"
